Goal: Information Seeking & Learning: Find specific fact

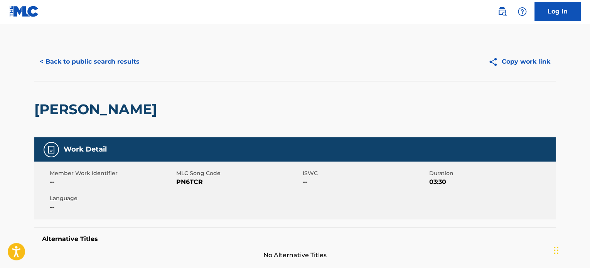
click at [100, 57] on button "< Back to public search results" at bounding box center [89, 61] width 111 height 19
click at [121, 69] on button "< Back to public search results" at bounding box center [89, 61] width 111 height 19
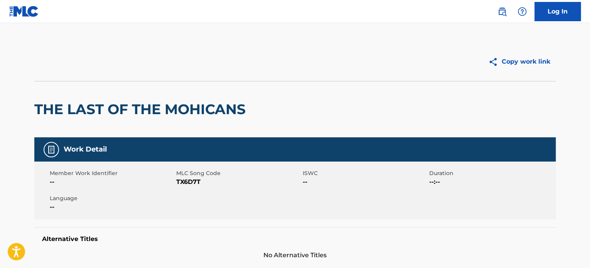
click at [500, 12] on img at bounding box center [502, 11] width 9 height 9
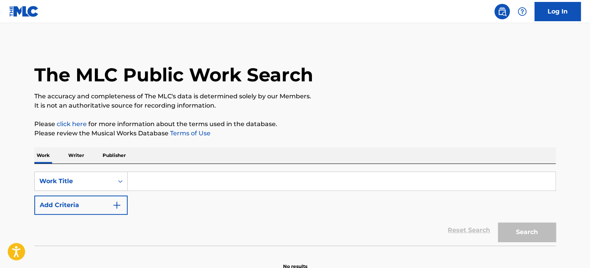
drag, startPoint x: 173, startPoint y: 178, endPoint x: 121, endPoint y: 203, distance: 57.8
click at [176, 179] on input "Search Form" at bounding box center [342, 181] width 428 height 19
paste input "AUTOMOTIVO ARREPIANTE"
type input "AUTOMOTIVO ARREPIANTE"
click at [96, 203] on button "Add Criteria" at bounding box center [80, 205] width 93 height 19
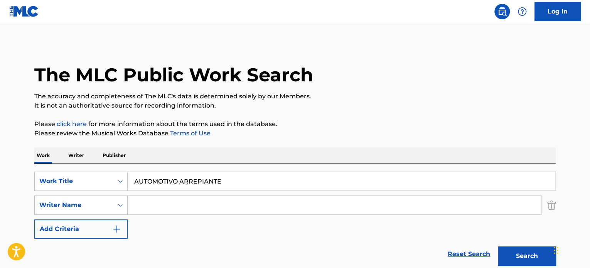
click at [186, 206] on input "Search Form" at bounding box center [335, 205] width 414 height 19
paste input "GLAUCIO WILLIAM DA SILVA JERONIMO"
type input "GLAUCIO WILLIAM DA SILVA JERONIMO"
click at [498, 247] on button "Search" at bounding box center [527, 256] width 58 height 19
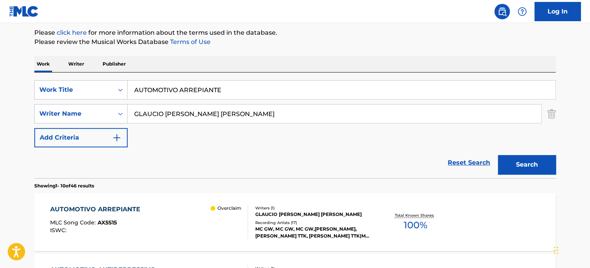
scroll to position [220, 0]
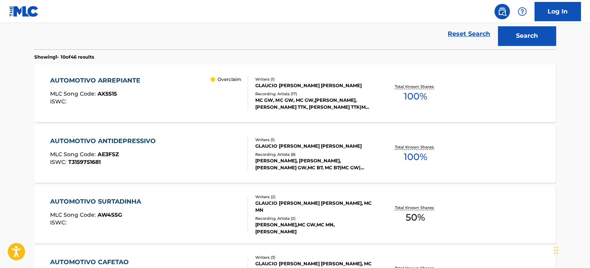
click at [269, 85] on div "GLAUCIO WILLIAM DA SILVA JERONIMO" at bounding box center [313, 85] width 117 height 7
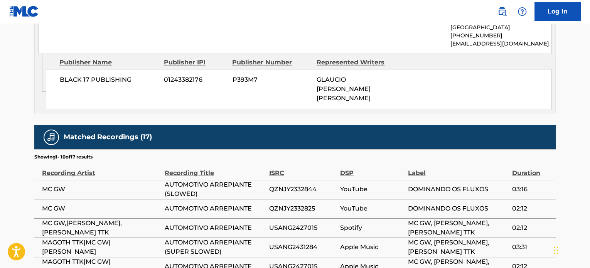
scroll to position [579, 0]
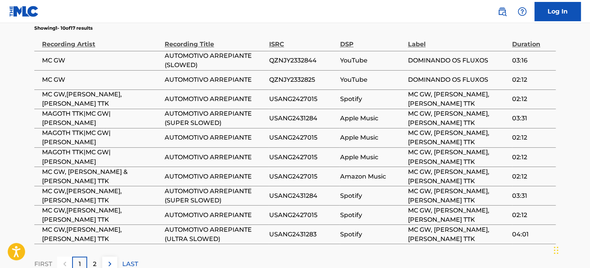
click at [330, 225] on td "USANG2431283" at bounding box center [304, 234] width 71 height 19
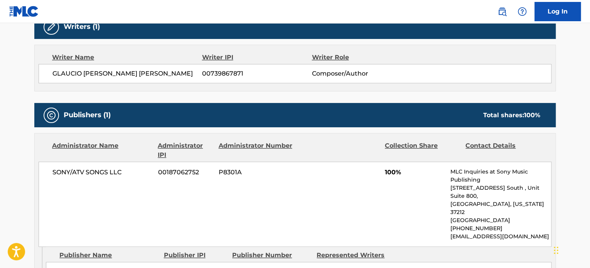
scroll to position [321, 0]
